Goal: Task Accomplishment & Management: Use online tool/utility

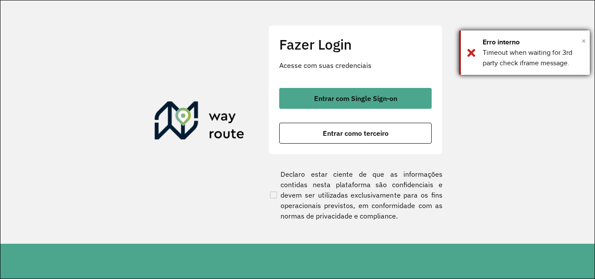
click at [583, 41] on span "×" at bounding box center [584, 40] width 4 height 13
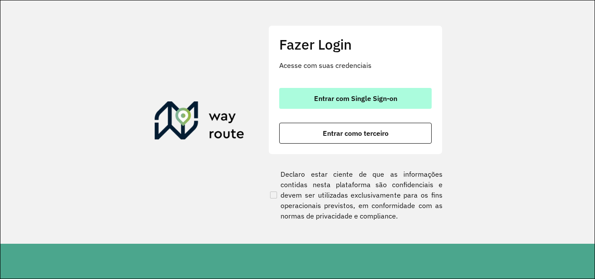
click at [333, 98] on span "Entrar com Single Sign-on" at bounding box center [355, 98] width 83 height 7
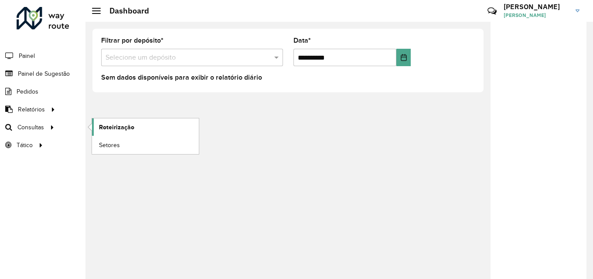
click at [107, 126] on span "Roteirização" at bounding box center [116, 127] width 35 height 9
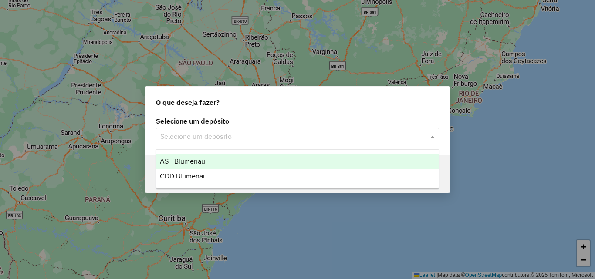
drag, startPoint x: 216, startPoint y: 135, endPoint x: 207, endPoint y: 158, distance: 25.0
click at [215, 135] on input "text" at bounding box center [288, 137] width 257 height 10
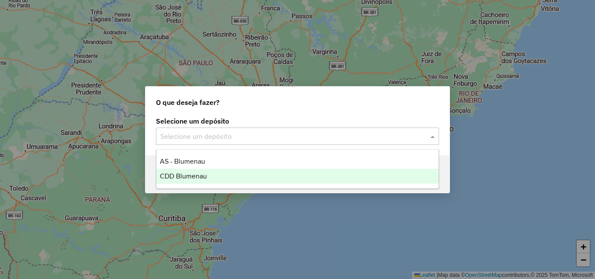
click at [202, 173] on span "CDD Blumenau" at bounding box center [183, 176] width 47 height 7
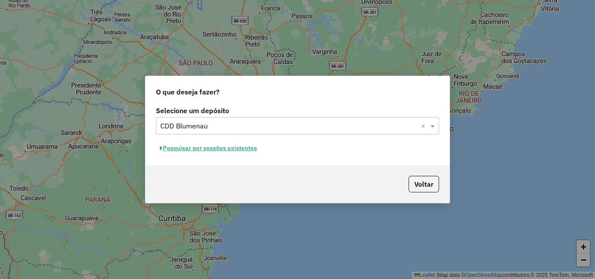
click at [240, 146] on button "Pesquisar por sessões existentes" at bounding box center [208, 149] width 105 height 14
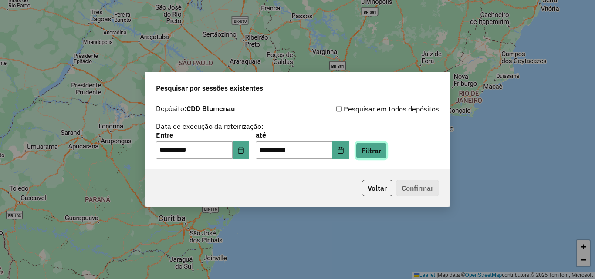
click at [382, 154] on button "Filtrar" at bounding box center [371, 151] width 31 height 17
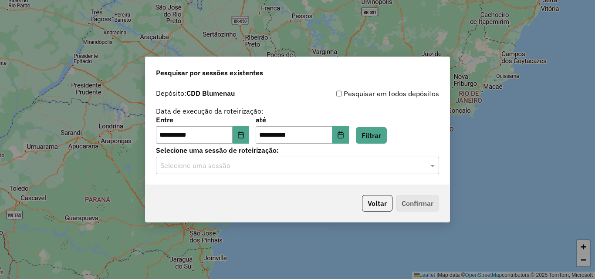
click at [225, 164] on input "text" at bounding box center [288, 166] width 257 height 10
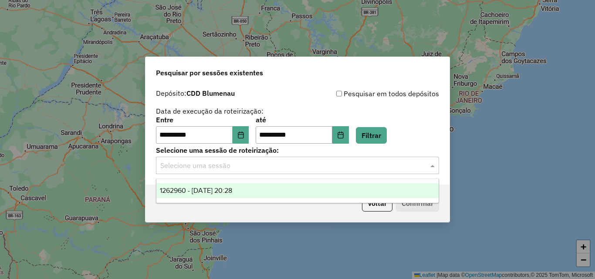
click at [232, 193] on span "1262960 - 10/09/2025 20:28" at bounding box center [196, 190] width 72 height 7
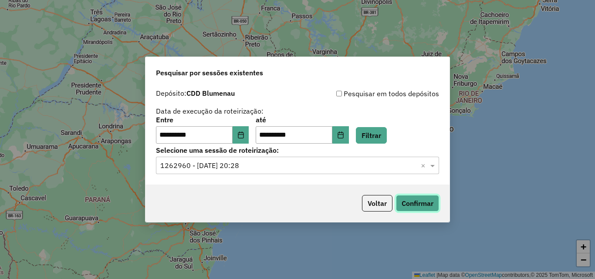
click at [414, 209] on button "Confirmar" at bounding box center [417, 203] width 43 height 17
click at [245, 138] on icon "Choose Date" at bounding box center [241, 135] width 7 height 7
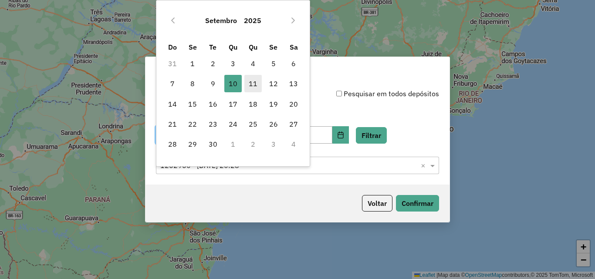
drag, startPoint x: 248, startPoint y: 82, endPoint x: 253, endPoint y: 87, distance: 6.5
click at [248, 83] on span "11" at bounding box center [253, 83] width 17 height 17
type input "**********"
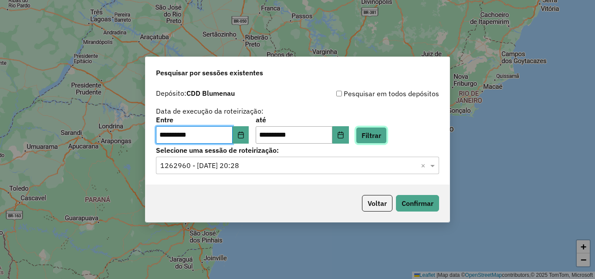
click at [384, 134] on button "Filtrar" at bounding box center [371, 135] width 31 height 17
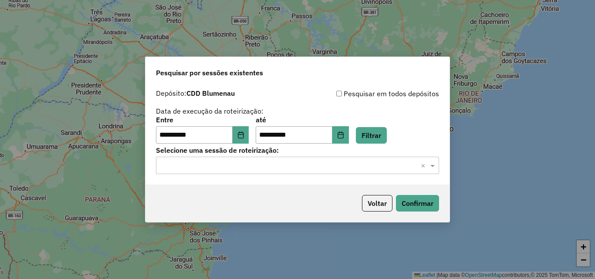
click at [252, 168] on input "text" at bounding box center [288, 166] width 257 height 10
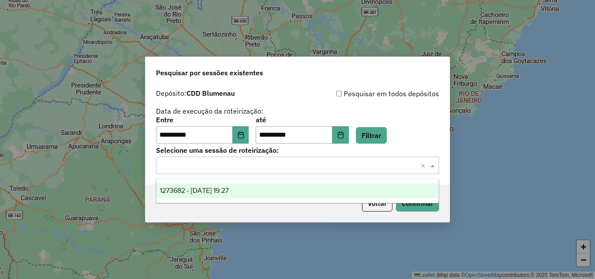
click at [248, 187] on div "1273682 - 11/09/2025 19:27" at bounding box center [297, 191] width 282 height 15
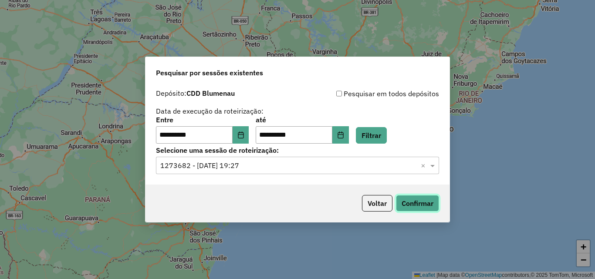
click at [415, 205] on button "Confirmar" at bounding box center [417, 203] width 43 height 17
click at [415, 204] on button "Confirmar" at bounding box center [417, 203] width 43 height 17
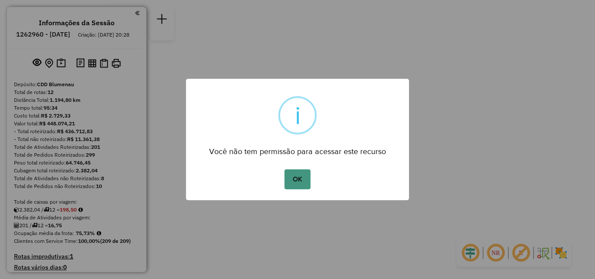
click at [297, 172] on button "OK" at bounding box center [298, 180] width 26 height 20
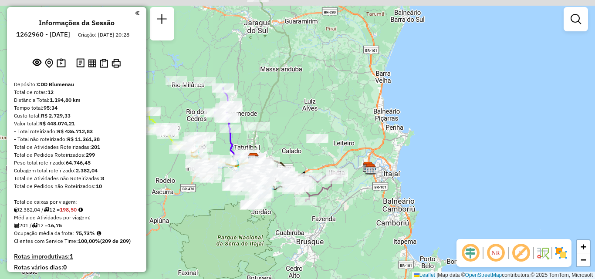
drag, startPoint x: 330, startPoint y: 200, endPoint x: 340, endPoint y: 211, distance: 14.5
click at [339, 211] on div "Janela de atendimento Grade de atendimento Capacidade Transportadoras Veículos …" at bounding box center [297, 139] width 595 height 279
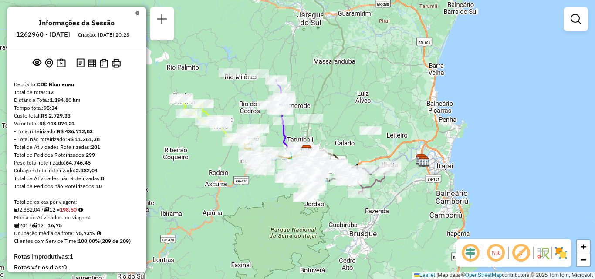
drag, startPoint x: 208, startPoint y: 159, endPoint x: 255, endPoint y: 173, distance: 49.0
click at [255, 173] on div "Rota 6 - Placa REB3F66 92800508 - BAR SIDE LTDA ME Rota 8 - Placa LZB3H77 92800…" at bounding box center [297, 139] width 595 height 279
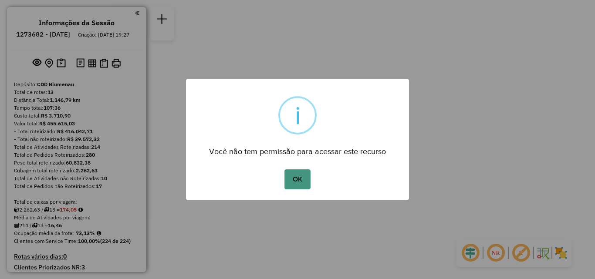
click at [291, 177] on button "OK" at bounding box center [298, 180] width 26 height 20
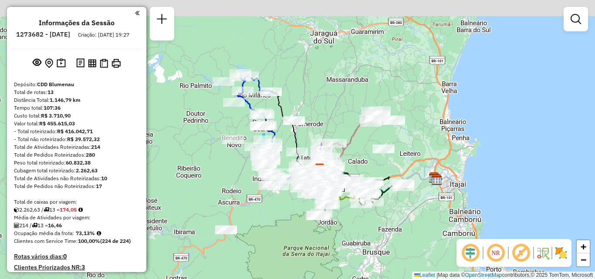
drag, startPoint x: 270, startPoint y: 194, endPoint x: 286, endPoint y: 213, distance: 24.4
click at [286, 213] on div "Janela de atendimento Grade de atendimento Capacidade Transportadoras Veículos …" at bounding box center [297, 139] width 595 height 279
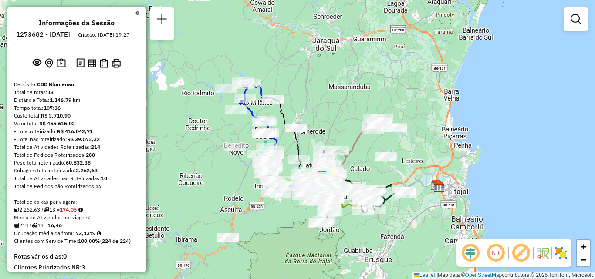
drag, startPoint x: 225, startPoint y: 172, endPoint x: 215, endPoint y: 185, distance: 16.6
click at [217, 186] on div "Janela de atendimento Grade de atendimento Capacidade Transportadoras Veículos …" at bounding box center [297, 139] width 595 height 279
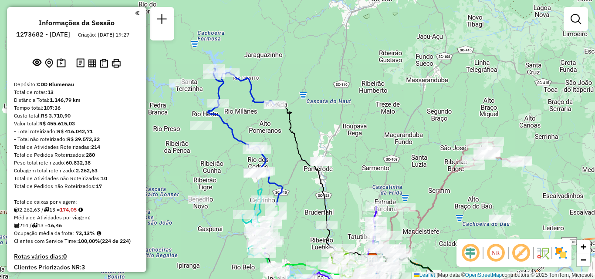
drag, startPoint x: 286, startPoint y: 161, endPoint x: 285, endPoint y: 147, distance: 14.4
click at [285, 147] on div "Janela de atendimento Grade de atendimento Capacidade Transportadoras Veículos …" at bounding box center [297, 139] width 595 height 279
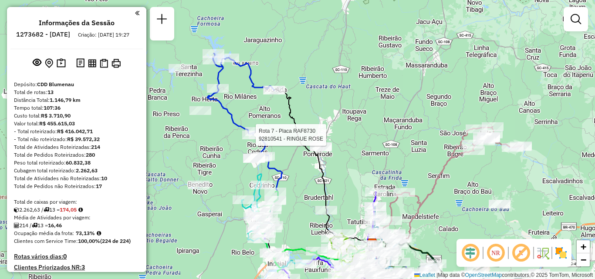
select select "**********"
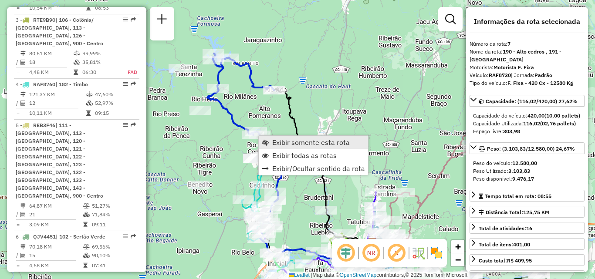
scroll to position [702, 0]
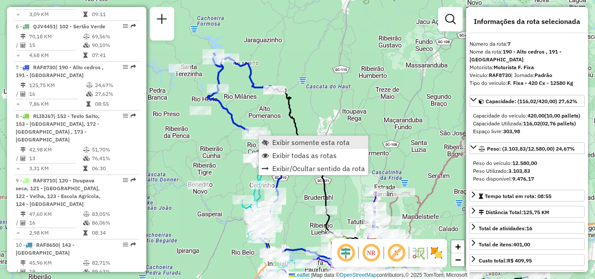
click at [281, 143] on span "Exibir somente esta rota" at bounding box center [311, 142] width 78 height 7
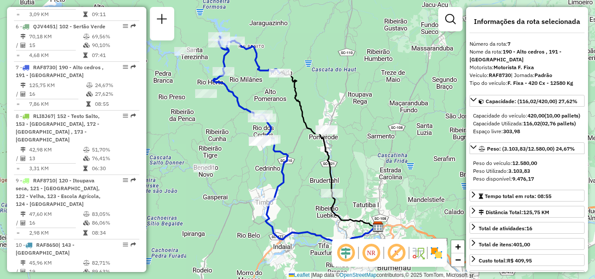
drag, startPoint x: 269, startPoint y: 175, endPoint x: 211, endPoint y: 128, distance: 74.6
click at [213, 131] on div "Janela de atendimento Grade de atendimento Capacidade Transportadoras Veículos …" at bounding box center [297, 139] width 595 height 279
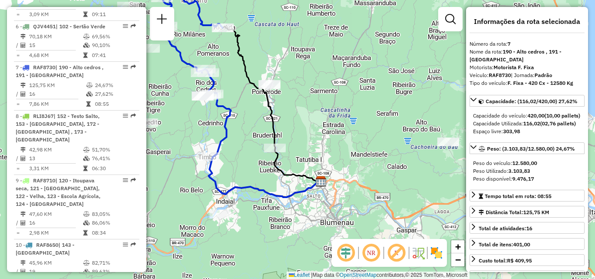
drag, startPoint x: 242, startPoint y: 133, endPoint x: 268, endPoint y: 172, distance: 47.2
click at [268, 172] on div "Janela de atendimento Grade de atendimento Capacidade Transportadoras Veículos …" at bounding box center [297, 139] width 595 height 279
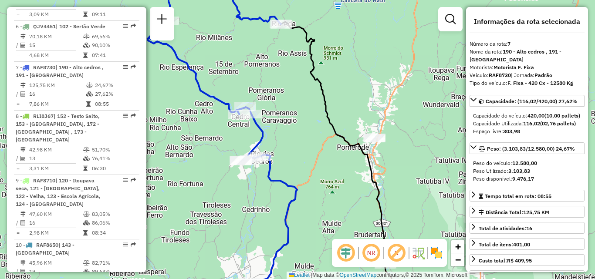
drag, startPoint x: 224, startPoint y: 155, endPoint x: 224, endPoint y: 117, distance: 37.9
click at [223, 125] on div "Janela de atendimento Grade de atendimento Capacidade Transportadoras Veículos …" at bounding box center [297, 139] width 595 height 279
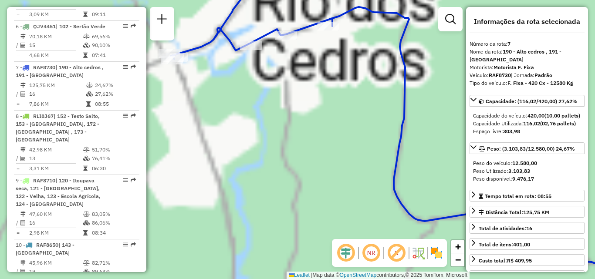
drag, startPoint x: 238, startPoint y: 141, endPoint x: 239, endPoint y: 180, distance: 39.2
click at [239, 180] on div "Janela de atendimento Grade de atendimento Capacidade Transportadoras Veículos …" at bounding box center [297, 139] width 595 height 279
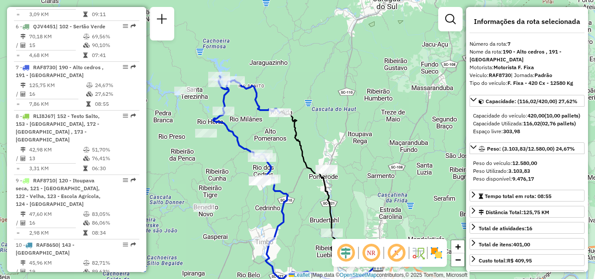
drag, startPoint x: 286, startPoint y: 114, endPoint x: 310, endPoint y: 112, distance: 24.5
click at [311, 112] on icon at bounding box center [331, 189] width 102 height 155
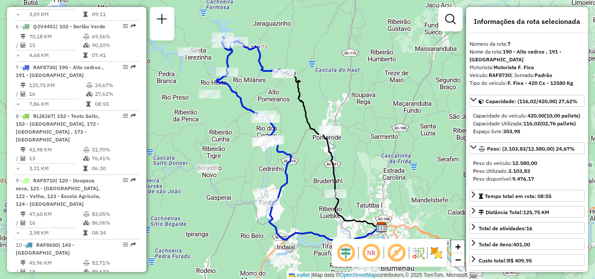
drag, startPoint x: 374, startPoint y: 248, endPoint x: 348, endPoint y: 226, distance: 34.3
click at [374, 248] on em at bounding box center [371, 253] width 21 height 21
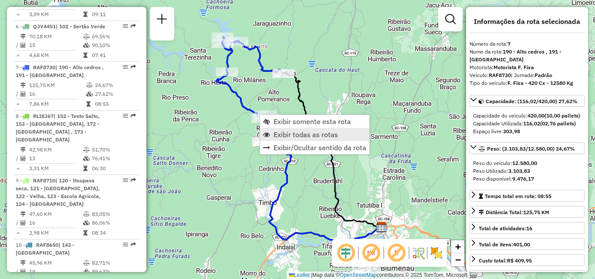
click at [290, 134] on span "Exibir todas as rotas" at bounding box center [306, 134] width 65 height 7
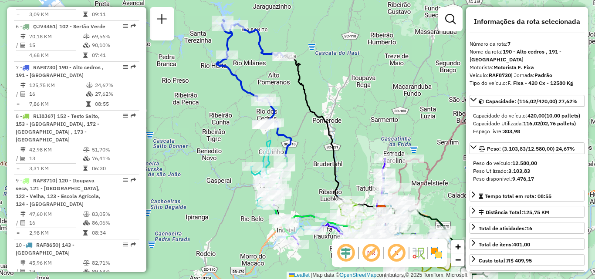
drag, startPoint x: 311, startPoint y: 155, endPoint x: 300, endPoint y: 93, distance: 62.9
click at [300, 94] on div "Janela de atendimento Grade de atendimento Capacidade Transportadoras Veículos …" at bounding box center [297, 139] width 595 height 279
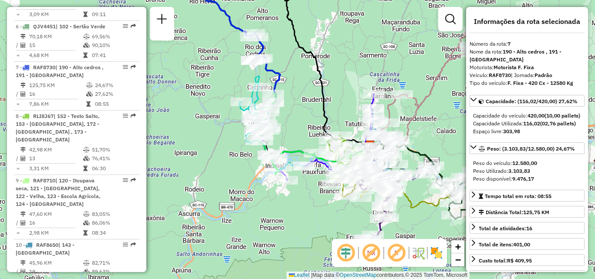
click at [312, 100] on div "Janela de atendimento Grade de atendimento Capacidade Transportadoras Veículos …" at bounding box center [297, 139] width 595 height 279
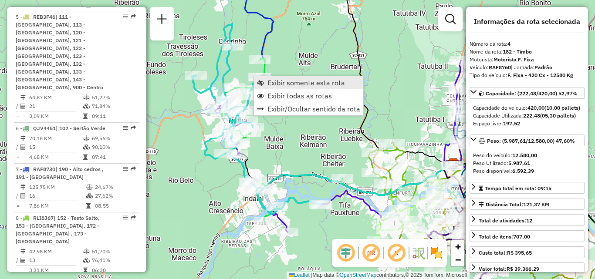
scroll to position [532, 0]
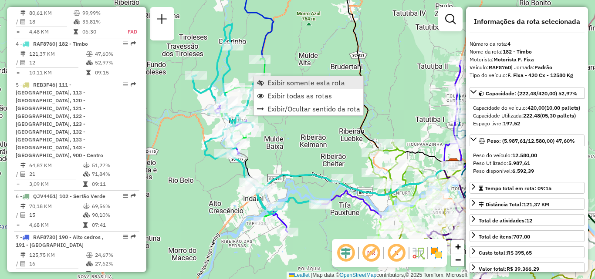
click at [265, 80] on link "Exibir somente esta rota" at bounding box center [308, 82] width 109 height 13
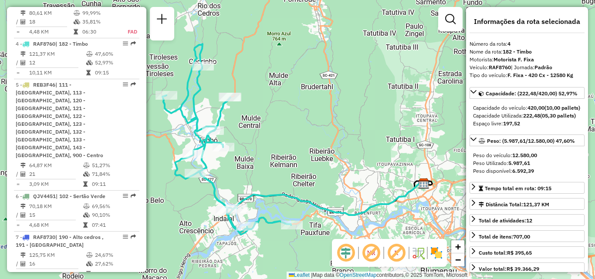
drag, startPoint x: 286, startPoint y: 120, endPoint x: 296, endPoint y: 98, distance: 24.6
click at [296, 98] on div "Janela de atendimento Grade de atendimento Capacidade Transportadoras Veículos …" at bounding box center [297, 139] width 595 height 279
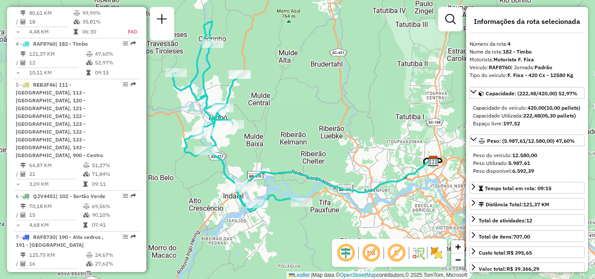
drag, startPoint x: 296, startPoint y: 96, endPoint x: 323, endPoint y: 113, distance: 31.8
click at [321, 112] on div "Janela de atendimento Grade de atendimento Capacidade Transportadoras Veículos …" at bounding box center [297, 139] width 595 height 279
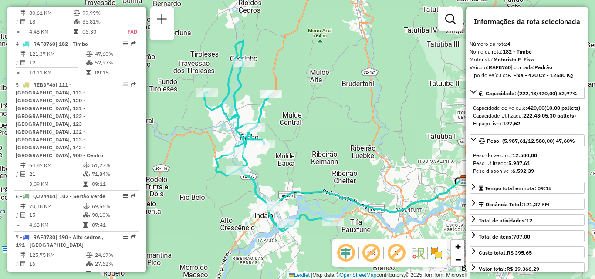
drag, startPoint x: 360, startPoint y: 187, endPoint x: 242, endPoint y: 117, distance: 136.4
click at [255, 123] on div "Janela de atendimento Grade de atendimento Capacidade Transportadoras Veículos …" at bounding box center [297, 139] width 595 height 279
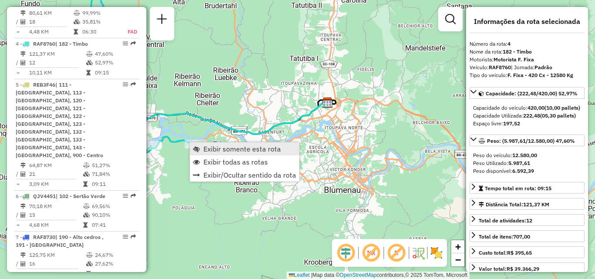
click at [230, 150] on span "Exibir somente esta rota" at bounding box center [243, 149] width 78 height 7
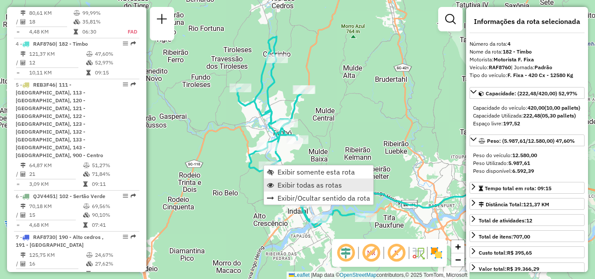
click at [293, 187] on span "Exibir todas as rotas" at bounding box center [310, 185] width 65 height 7
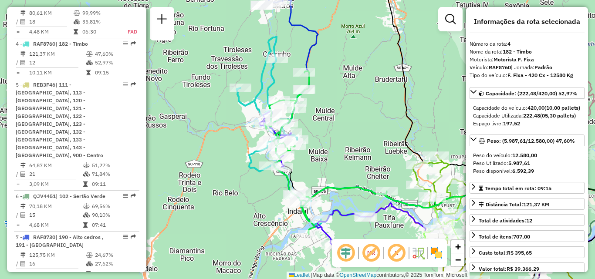
drag, startPoint x: 374, startPoint y: 180, endPoint x: 157, endPoint y: 120, distance: 224.6
click at [214, 137] on div "Janela de atendimento Grade de atendimento Capacidade Transportadoras Veículos …" at bounding box center [297, 139] width 595 height 279
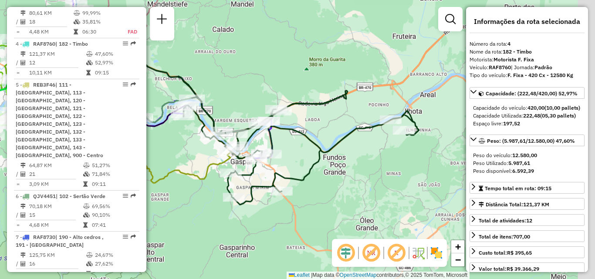
drag, startPoint x: 330, startPoint y: 176, endPoint x: 279, endPoint y: 166, distance: 51.6
click at [285, 173] on div "Janela de atendimento Grade de atendimento Capacidade Transportadoras Veículos …" at bounding box center [297, 139] width 595 height 279
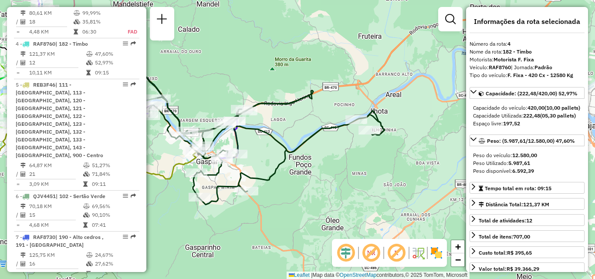
drag, startPoint x: 299, startPoint y: 147, endPoint x: 275, endPoint y: 144, distance: 24.6
click at [275, 149] on icon at bounding box center [264, 140] width 241 height 129
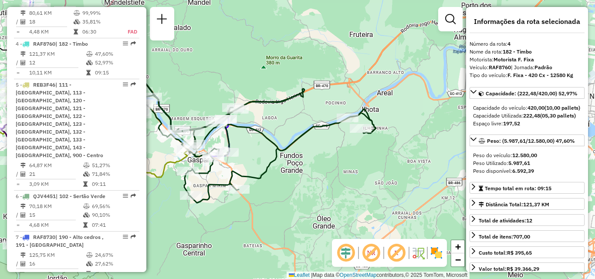
drag, startPoint x: 323, startPoint y: 146, endPoint x: 334, endPoint y: 143, distance: 11.6
click at [334, 143] on div "Janela de atendimento Grade de atendimento Capacidade Transportadoras Veículos …" at bounding box center [297, 139] width 595 height 279
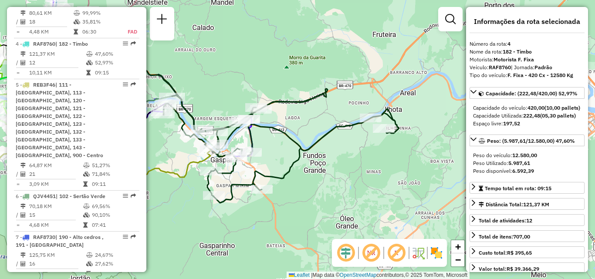
drag, startPoint x: 291, startPoint y: 150, endPoint x: 322, endPoint y: 150, distance: 31.4
click at [322, 150] on div "Janela de atendimento Grade de atendimento Capacidade Transportadoras Veículos …" at bounding box center [297, 139] width 595 height 279
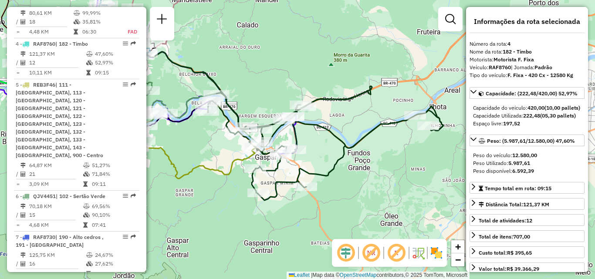
drag, startPoint x: 238, startPoint y: 93, endPoint x: 258, endPoint y: 88, distance: 20.3
click at [258, 88] on div "Janela de atendimento Grade de atendimento Capacidade Transportadoras Veículos …" at bounding box center [297, 139] width 595 height 279
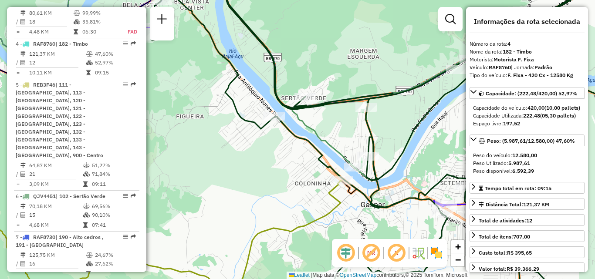
drag, startPoint x: 259, startPoint y: 133, endPoint x: 186, endPoint y: 133, distance: 73.2
click at [186, 133] on div "Janela de atendimento Grade de atendimento Capacidade Transportadoras Veículos …" at bounding box center [297, 139] width 595 height 279
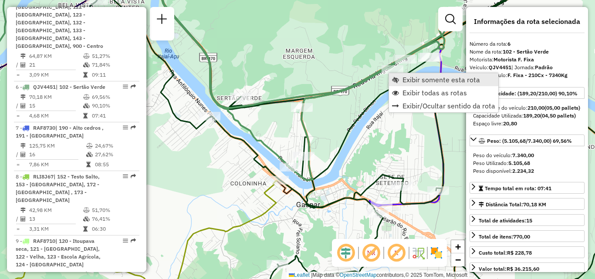
scroll to position [653, 0]
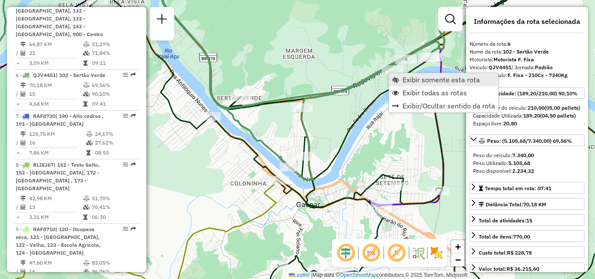
click at [406, 81] on span "Exibir somente esta rota" at bounding box center [442, 79] width 78 height 7
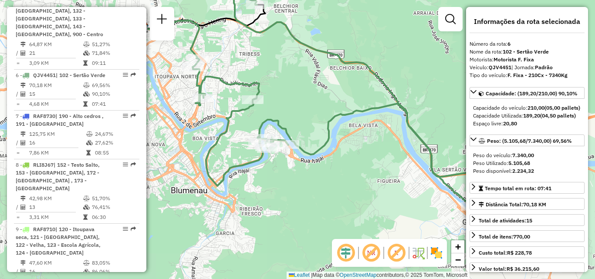
drag, startPoint x: 366, startPoint y: 128, endPoint x: 407, endPoint y: 90, distance: 55.8
click at [409, 85] on div "Janela de atendimento Grade de atendimento Capacidade Transportadoras Veículos …" at bounding box center [297, 139] width 595 height 279
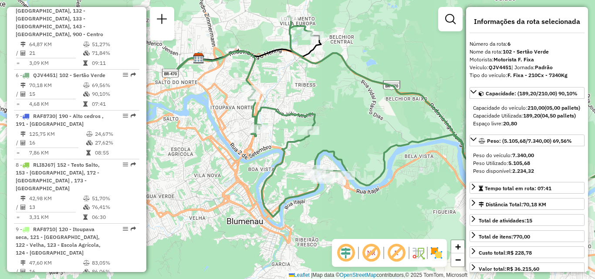
drag, startPoint x: 434, startPoint y: 158, endPoint x: 446, endPoint y: 175, distance: 20.3
click at [445, 173] on div "Janela de atendimento Grade de atendimento Capacidade Transportadoras Veículos …" at bounding box center [297, 139] width 595 height 279
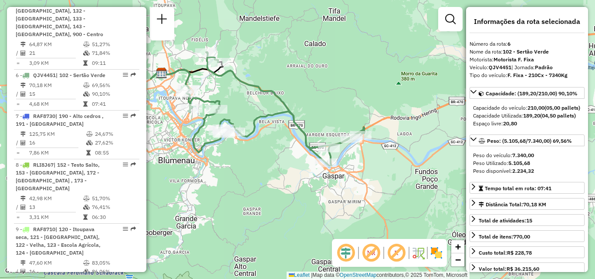
drag, startPoint x: 411, startPoint y: 167, endPoint x: 273, endPoint y: 132, distance: 142.1
click at [273, 132] on div "Janela de atendimento Grade de atendimento Capacidade Transportadoras Veículos …" at bounding box center [297, 139] width 595 height 279
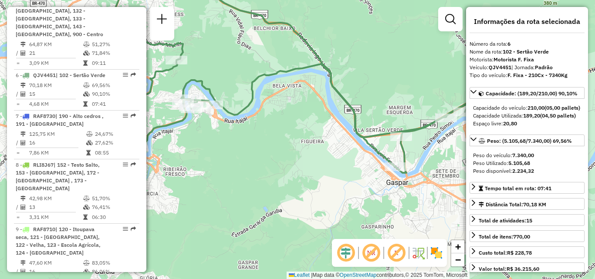
drag, startPoint x: 332, startPoint y: 134, endPoint x: 221, endPoint y: 74, distance: 126.0
click at [217, 67] on div "Janela de atendimento Grade de atendimento Capacidade Transportadoras Veículos …" at bounding box center [297, 139] width 595 height 279
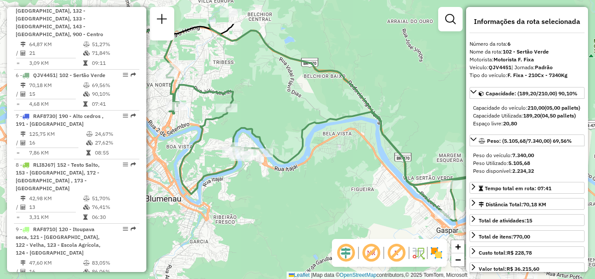
drag, startPoint x: 286, startPoint y: 117, endPoint x: 457, endPoint y: 184, distance: 184.2
click at [457, 184] on div "Janela de atendimento Grade de atendimento Capacidade Transportadoras Veículos …" at bounding box center [297, 139] width 595 height 279
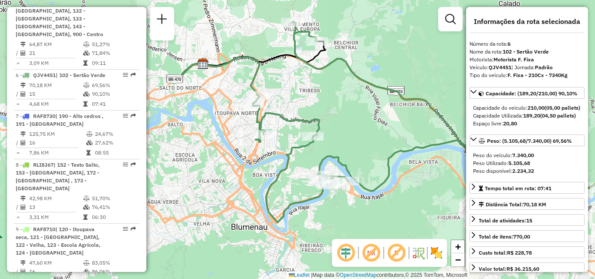
drag, startPoint x: 419, startPoint y: 168, endPoint x: 433, endPoint y: 171, distance: 14.2
click at [433, 171] on div "Janela de atendimento Grade de atendimento Capacidade Transportadoras Veículos …" at bounding box center [297, 139] width 595 height 279
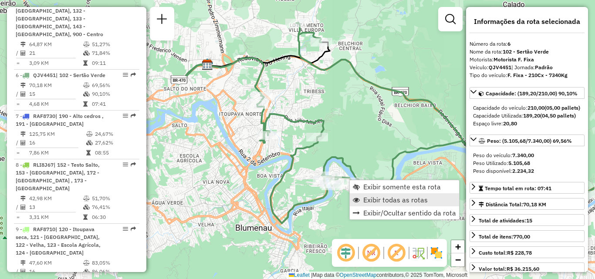
click at [371, 199] on span "Exibir todas as rotas" at bounding box center [396, 200] width 65 height 7
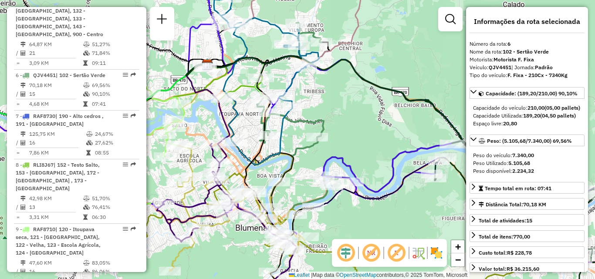
drag, startPoint x: 295, startPoint y: 160, endPoint x: 303, endPoint y: 122, distance: 39.7
click at [294, 126] on icon at bounding box center [250, 135] width 86 height 154
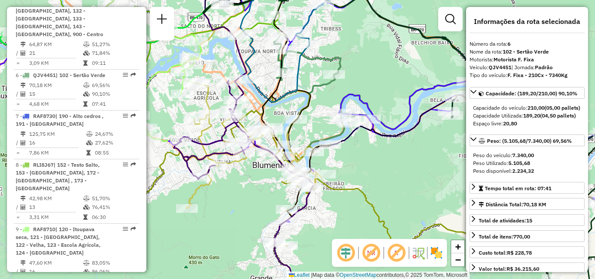
drag, startPoint x: 263, startPoint y: 184, endPoint x: 287, endPoint y: 201, distance: 28.9
click at [286, 201] on icon at bounding box center [254, 188] width 135 height 210
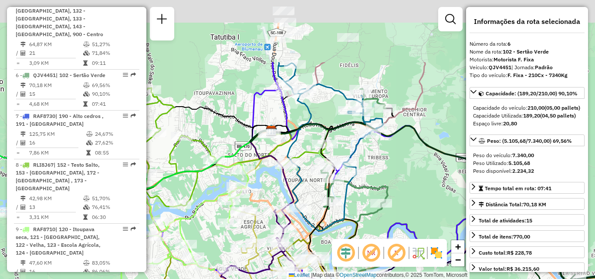
drag, startPoint x: 264, startPoint y: 173, endPoint x: 253, endPoint y: 212, distance: 39.9
click at [249, 219] on div "Janela de atendimento Grade de atendimento Capacidade Transportadoras Veículos …" at bounding box center [297, 139] width 595 height 279
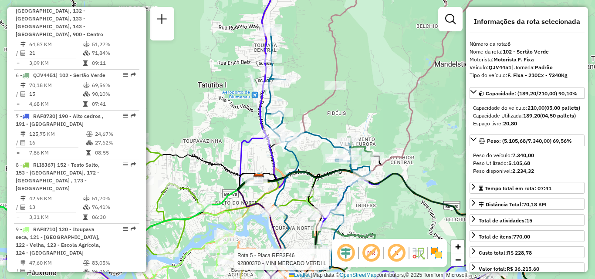
drag, startPoint x: 330, startPoint y: 126, endPoint x: 343, endPoint y: 194, distance: 69.7
click at [345, 225] on icon at bounding box center [317, 153] width 105 height 251
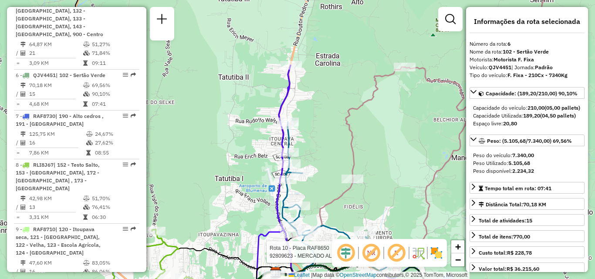
drag, startPoint x: 331, startPoint y: 139, endPoint x: 349, endPoint y: 166, distance: 32.2
click at [349, 166] on div "Rota 5 - Placa REB3F46 92800370 - MINI MERCADO VERDI L Rota 10 - Placa RAF8650 …" at bounding box center [297, 139] width 595 height 279
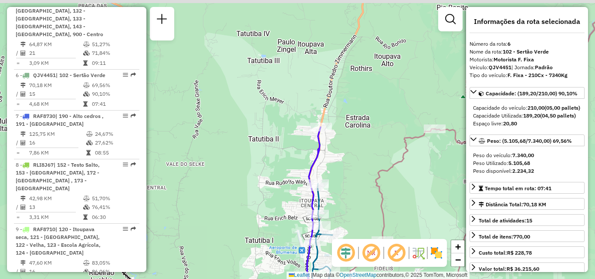
drag, startPoint x: 350, startPoint y: 150, endPoint x: 363, endPoint y: 185, distance: 37.1
click at [363, 185] on div "Rota 5 - Placa REB3F46 92800370 - MINI MERCADO VERDI L Rota 10 - Placa RAF8650 …" at bounding box center [297, 139] width 595 height 279
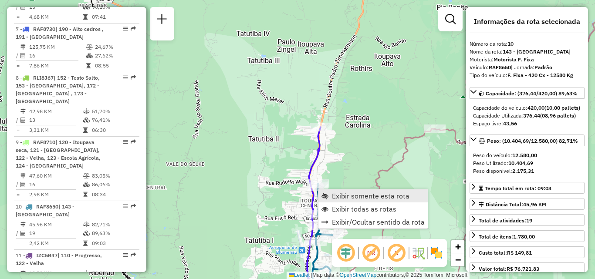
scroll to position [872, 0]
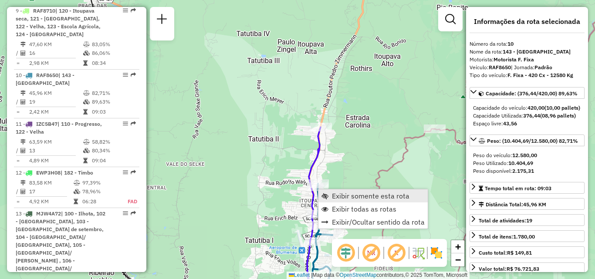
click at [344, 193] on span "Exibir somente esta rota" at bounding box center [371, 196] width 78 height 7
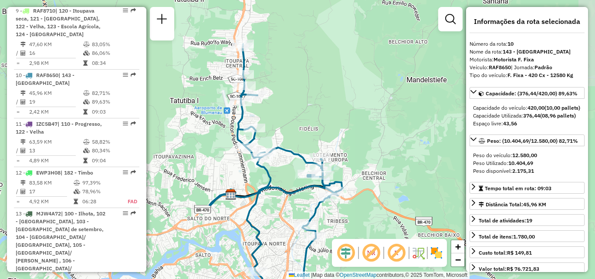
drag, startPoint x: 310, startPoint y: 186, endPoint x: 287, endPoint y: 222, distance: 43.3
click at [288, 225] on div "Janela de atendimento Grade de atendimento Capacidade Transportadoras Veículos …" at bounding box center [297, 139] width 595 height 279
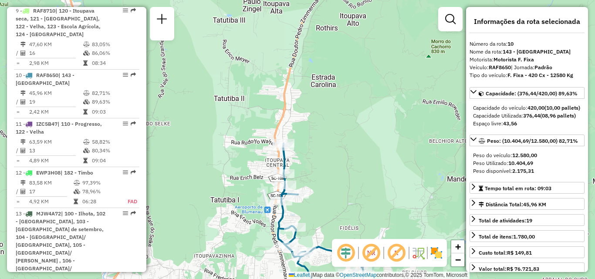
drag, startPoint x: 292, startPoint y: 121, endPoint x: 339, endPoint y: 204, distance: 95.8
click at [339, 208] on div "Janela de atendimento Grade de atendimento Capacidade Transportadoras Veículos …" at bounding box center [297, 139] width 595 height 279
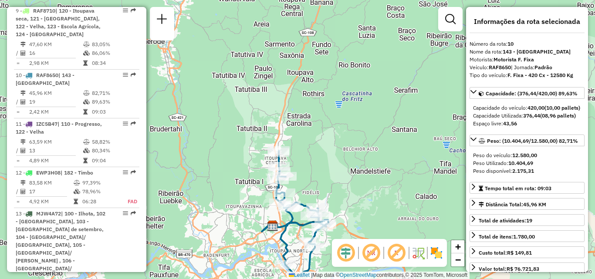
drag, startPoint x: 337, startPoint y: 184, endPoint x: 285, endPoint y: 109, distance: 91.5
click at [285, 112] on div "Janela de atendimento Grade de atendimento Capacidade Transportadoras Veículos …" at bounding box center [297, 139] width 595 height 279
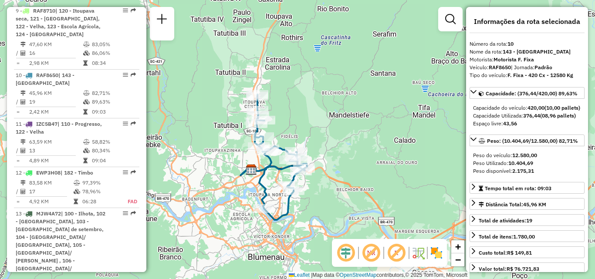
drag, startPoint x: 291, startPoint y: 118, endPoint x: 293, endPoint y: 90, distance: 28.4
click at [293, 98] on div "Janela de atendimento Grade de atendimento Capacidade Transportadoras Veículos …" at bounding box center [297, 139] width 595 height 279
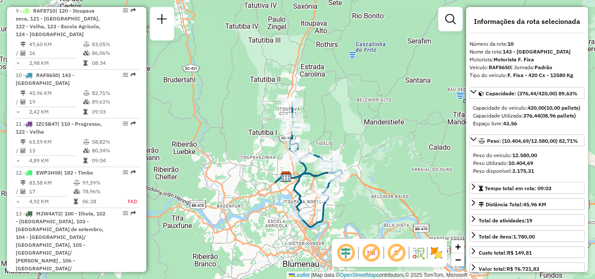
drag, startPoint x: 307, startPoint y: 97, endPoint x: 311, endPoint y: 118, distance: 20.9
click at [311, 119] on div "Janela de atendimento Grade de atendimento Capacidade Transportadoras Veículos …" at bounding box center [297, 139] width 595 height 279
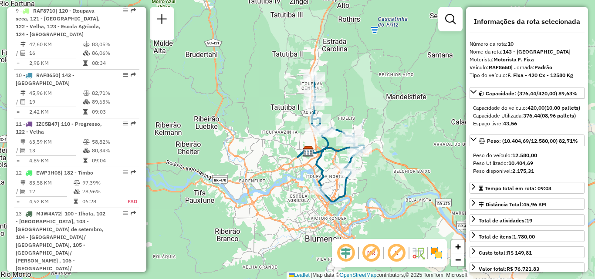
drag, startPoint x: 343, startPoint y: 120, endPoint x: 366, endPoint y: 122, distance: 23.6
click at [366, 122] on div "Janela de atendimento Grade de atendimento Capacidade Transportadoras Veículos …" at bounding box center [297, 139] width 595 height 279
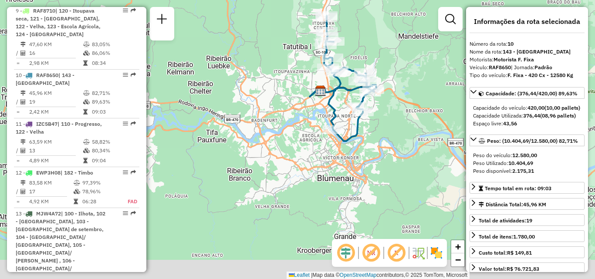
drag, startPoint x: 244, startPoint y: 156, endPoint x: 178, endPoint y: 142, distance: 67.4
click at [245, 149] on div "Janela de atendimento Grade de atendimento Capacidade Transportadoras Veículos …" at bounding box center [297, 139] width 595 height 279
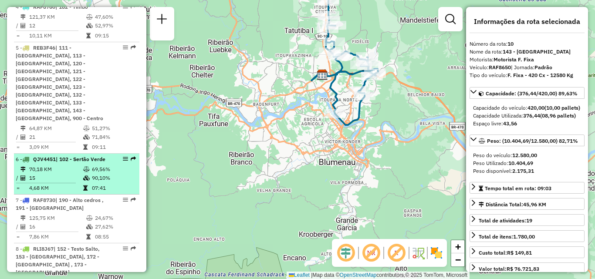
scroll to position [524, 0]
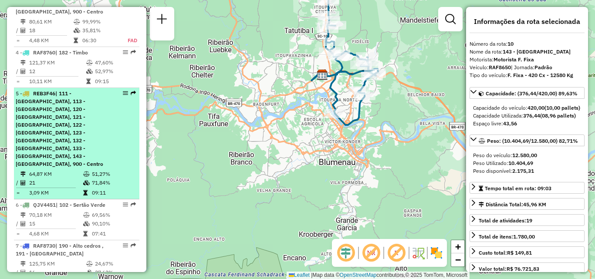
click at [58, 90] on span "| 111 - [GEOGRAPHIC_DATA], 113 - [GEOGRAPHIC_DATA], 120 - [GEOGRAPHIC_DATA], 12…" at bounding box center [60, 128] width 88 height 77
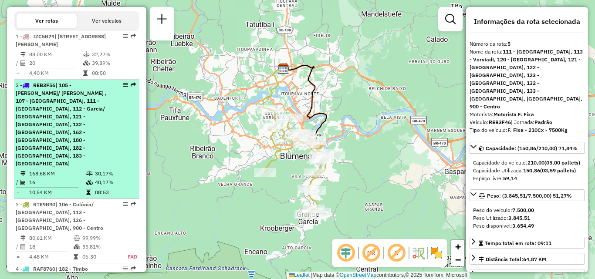
scroll to position [306, 0]
click at [59, 107] on span "| 105 - [PERSON_NAME]/ [PERSON_NAME] , 107 - [GEOGRAPHIC_DATA], 111 - [GEOGRAPH…" at bounding box center [61, 125] width 91 height 85
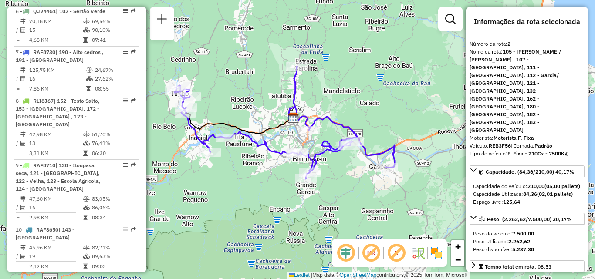
scroll to position [742, 0]
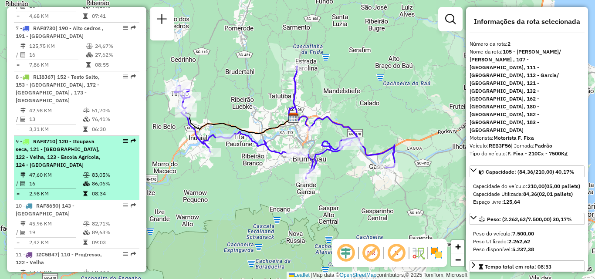
click at [59, 138] on div "9 - RAF8710 | 120 - Itoupava seca, 121 - [GEOGRAPHIC_DATA], 122 - Velha, 123 - …" at bounding box center [62, 153] width 92 height 31
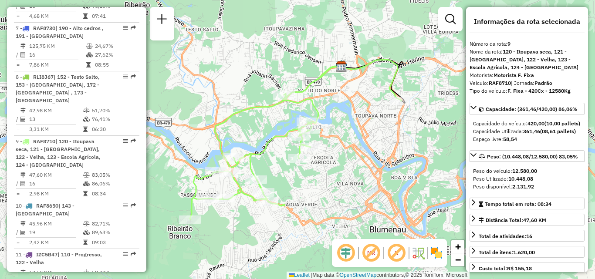
drag, startPoint x: 337, startPoint y: 171, endPoint x: 296, endPoint y: 178, distance: 40.7
click at [296, 178] on div "Janela de atendimento Grade de atendimento Capacidade Transportadoras Veículos …" at bounding box center [297, 139] width 595 height 279
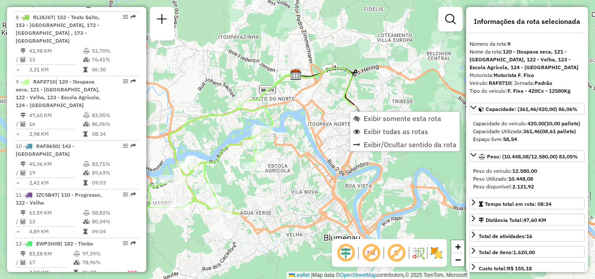
scroll to position [808, 0]
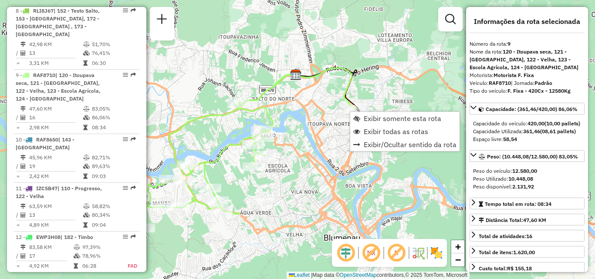
click at [331, 121] on div "Janela de atendimento Grade de atendimento Capacidade Transportadoras Veículos …" at bounding box center [297, 139] width 595 height 279
